Goal: Task Accomplishment & Management: Manage account settings

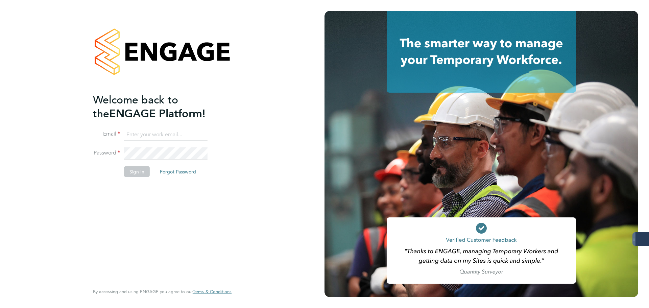
drag, startPoint x: 173, startPoint y: 133, endPoint x: 178, endPoint y: 131, distance: 4.8
click at [173, 133] on input at bounding box center [165, 134] width 83 height 12
click at [204, 133] on keeper-lock "Open Keeper Popup" at bounding box center [201, 134] width 8 height 8
type input "oliver.jefferson@servicecare.org.uk"
click at [135, 171] on button "Sign In" at bounding box center [137, 171] width 26 height 11
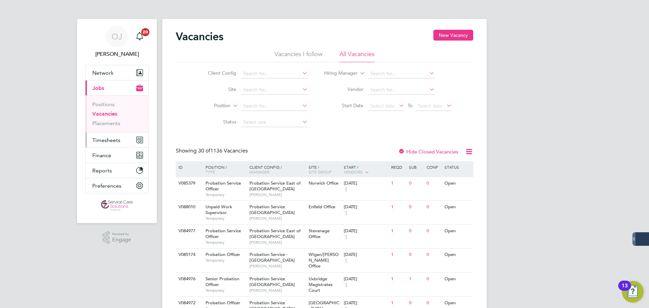
click at [103, 137] on span "Timesheets" at bounding box center [106, 140] width 28 height 6
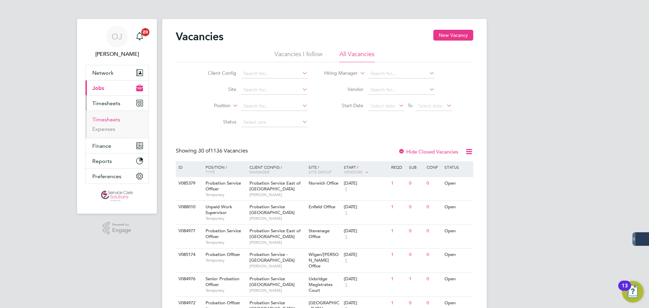
click at [104, 119] on link "Timesheets" at bounding box center [106, 119] width 28 height 6
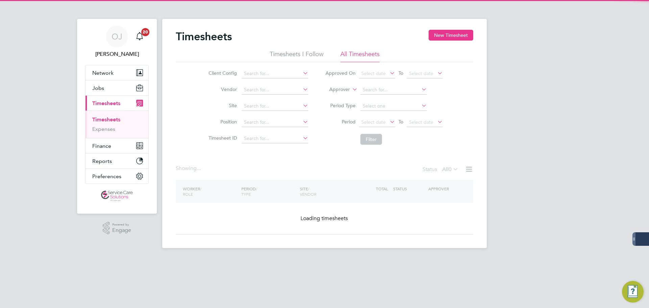
click at [344, 89] on label "Approver" at bounding box center [334, 89] width 30 height 7
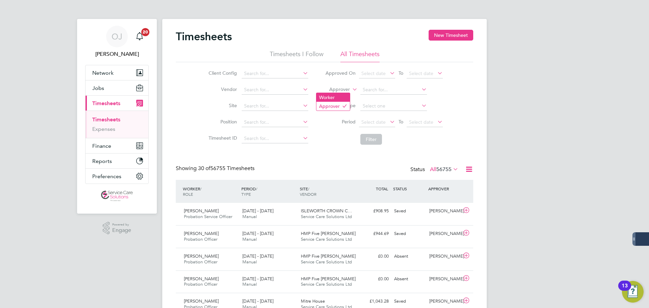
click at [334, 97] on li "Worker" at bounding box center [332, 97] width 33 height 9
click at [376, 89] on input at bounding box center [393, 89] width 67 height 9
type input "l"
click at [401, 97] on b "Hamk" at bounding box center [407, 99] width 13 height 6
type input "Michelle Hamkalo"
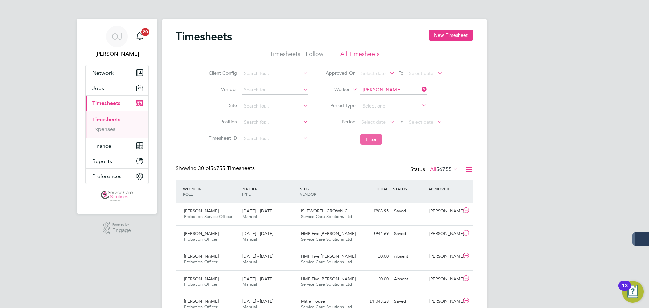
click at [372, 139] on button "Filter" at bounding box center [371, 139] width 22 height 11
click at [389, 88] on input at bounding box center [393, 89] width 67 height 9
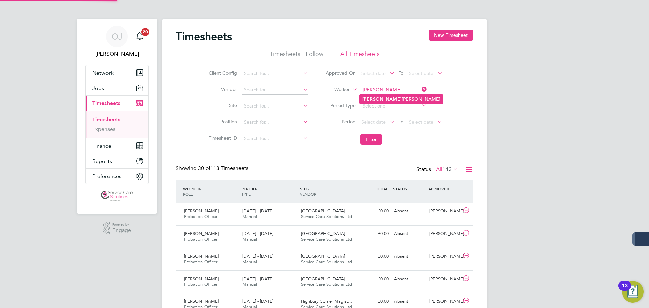
click at [392, 98] on li "Hughie Solomon" at bounding box center [400, 99] width 83 height 9
type input "Hughie Solomon"
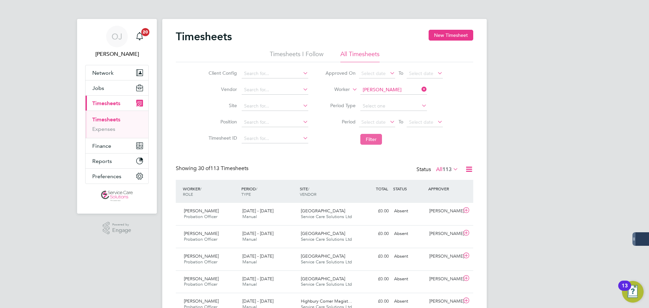
click at [372, 138] on button "Filter" at bounding box center [371, 139] width 22 height 11
click at [387, 90] on input at bounding box center [393, 89] width 67 height 9
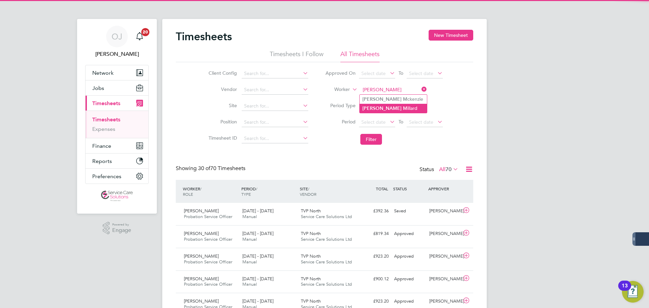
click at [388, 108] on li "Janet M illard" at bounding box center [392, 108] width 67 height 9
type input "Janet Millard"
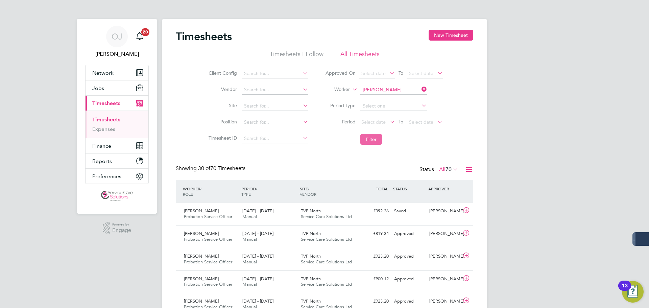
click at [369, 145] on button "Filter" at bounding box center [371, 139] width 22 height 11
click at [392, 88] on input at bounding box center [393, 89] width 67 height 9
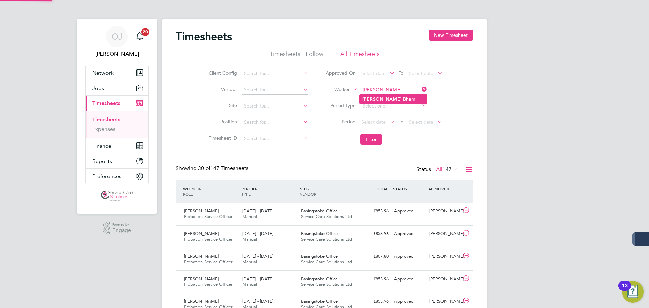
click at [403, 98] on b "Bha" at bounding box center [407, 99] width 8 height 6
type input "Mohammed Bham"
click at [365, 140] on button "Filter" at bounding box center [371, 139] width 22 height 11
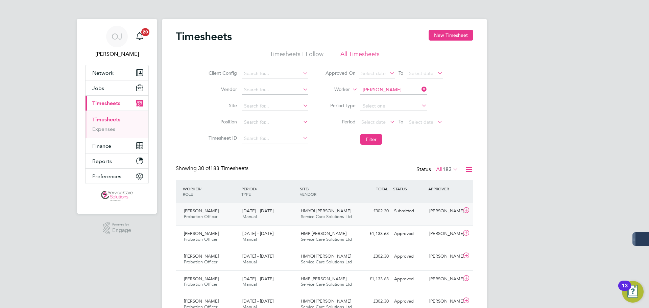
click at [279, 210] on div "18 - 24 Aug 2025 Manual" at bounding box center [269, 213] width 58 height 17
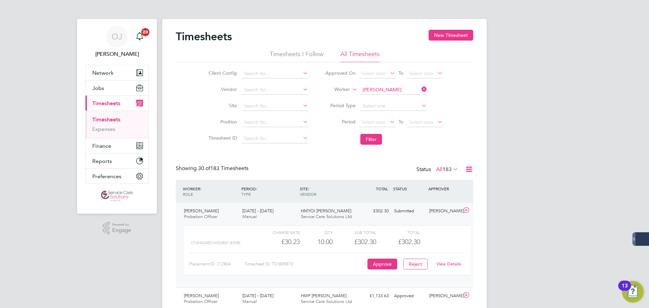
click at [450, 263] on link "View Details" at bounding box center [448, 264] width 25 height 6
click at [397, 91] on input at bounding box center [393, 89] width 67 height 9
click at [385, 99] on li "Mebrat Beiene" at bounding box center [392, 99] width 67 height 9
type input "Mebrat Beiene"
click at [373, 138] on button "Filter" at bounding box center [371, 139] width 22 height 11
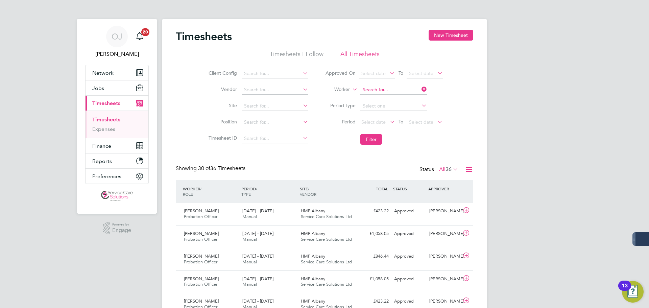
click at [392, 89] on input at bounding box center [393, 89] width 67 height 9
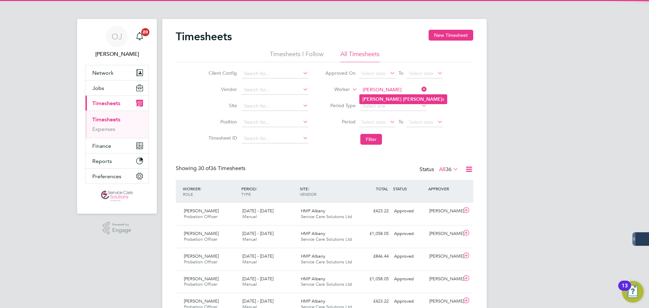
click at [391, 103] on li "Steve Jone s" at bounding box center [402, 99] width 87 height 9
type input "Steve Jones"
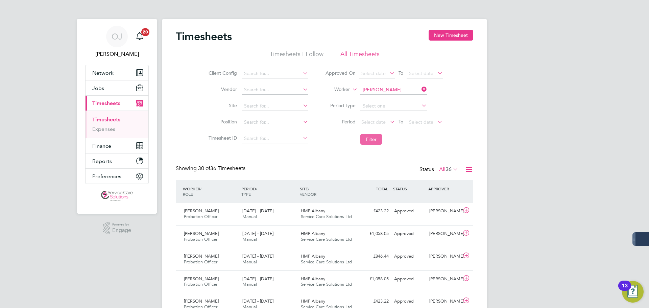
click at [368, 144] on button "Filter" at bounding box center [371, 139] width 22 height 11
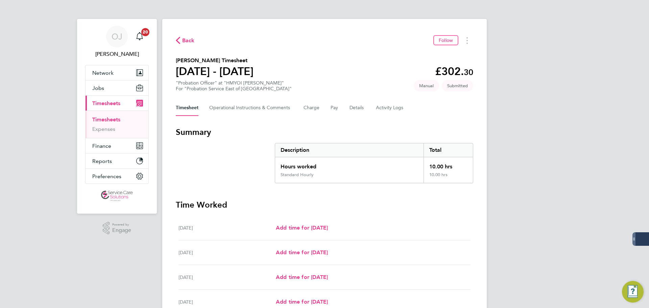
click at [243, 99] on div "Back Follow [PERSON_NAME] Timesheet [DATE] - [DATE] £302. 30 "Probation Officer…" at bounding box center [324, 236] width 324 height 434
click at [242, 105] on Comments-tab "Operational Instructions & Comments" at bounding box center [250, 108] width 83 height 16
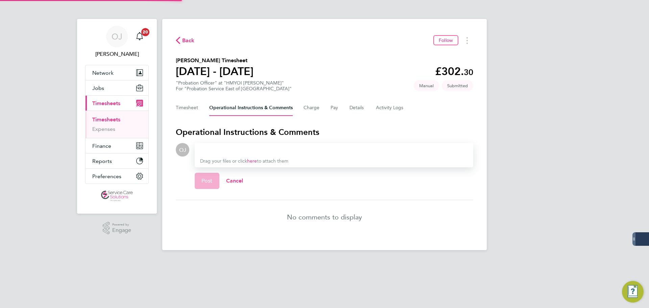
click at [211, 149] on div at bounding box center [334, 150] width 268 height 8
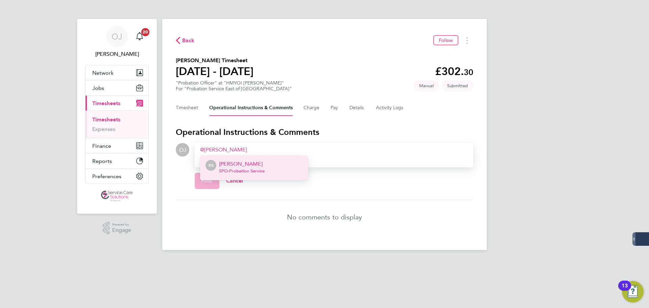
click at [254, 171] on span "SPO - Probation Service" at bounding box center [242, 170] width 46 height 5
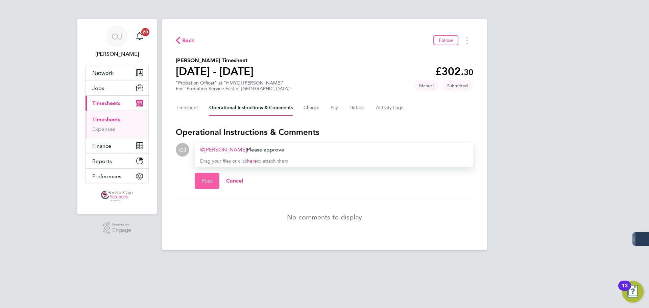
click at [205, 180] on span "Post" at bounding box center [206, 180] width 11 height 7
